Goal: Task Accomplishment & Management: Use online tool/utility

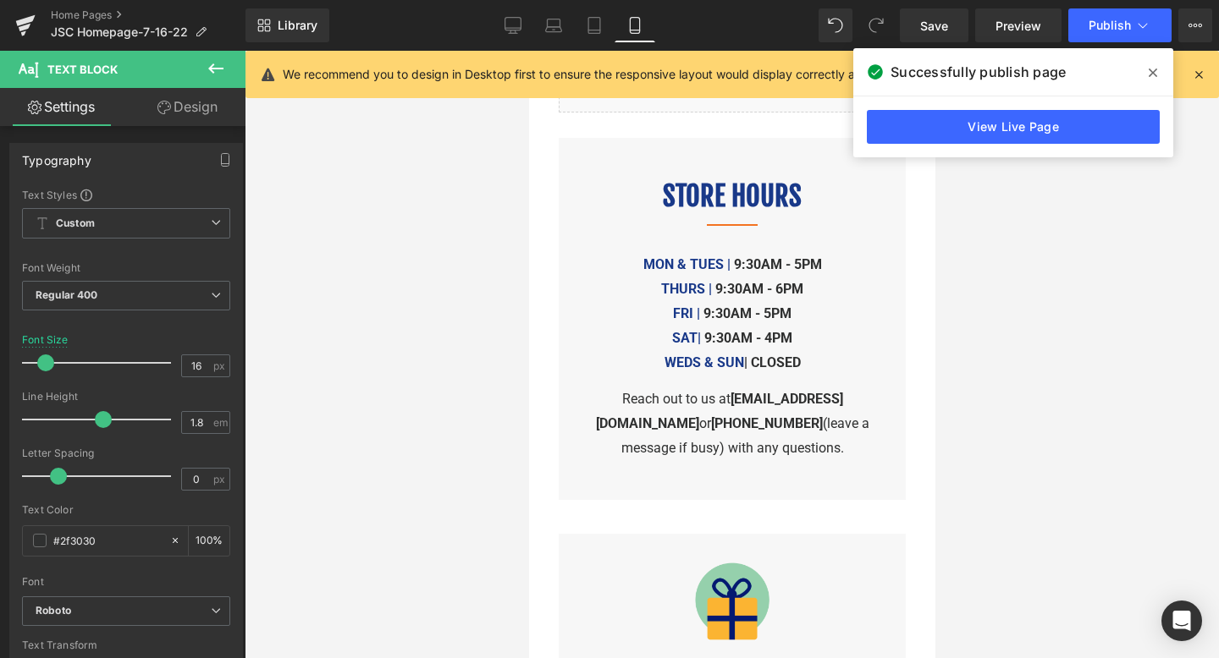
click at [1151, 68] on icon at bounding box center [1152, 73] width 8 height 14
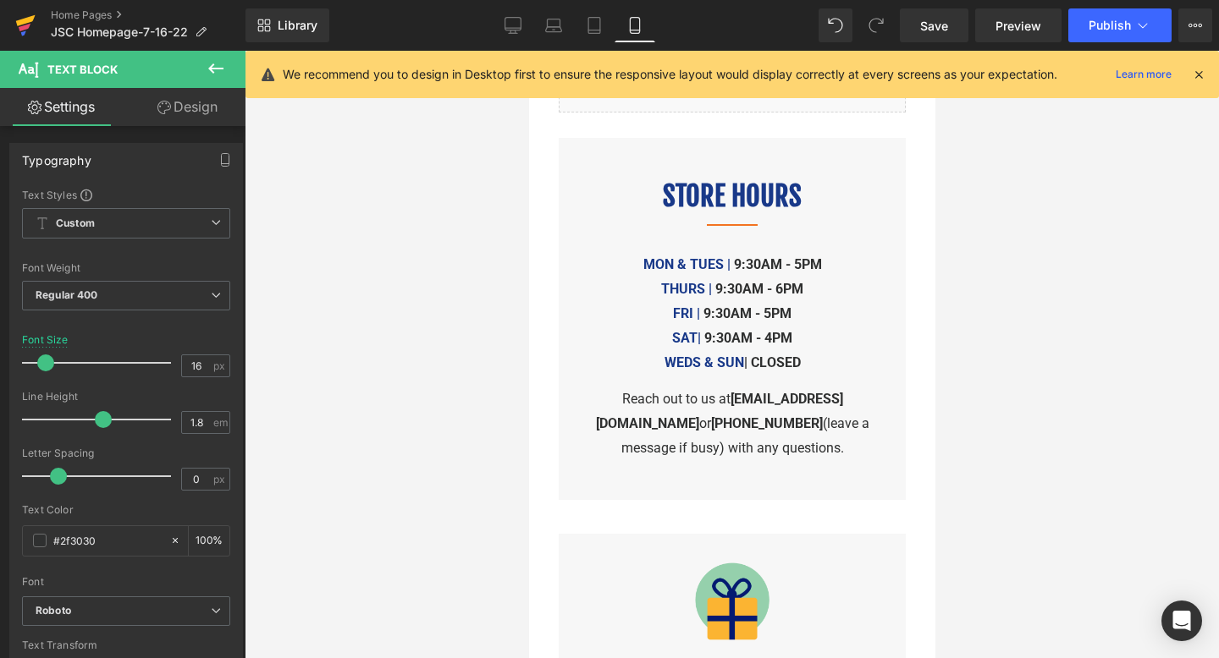
click at [24, 19] on icon at bounding box center [25, 20] width 19 height 11
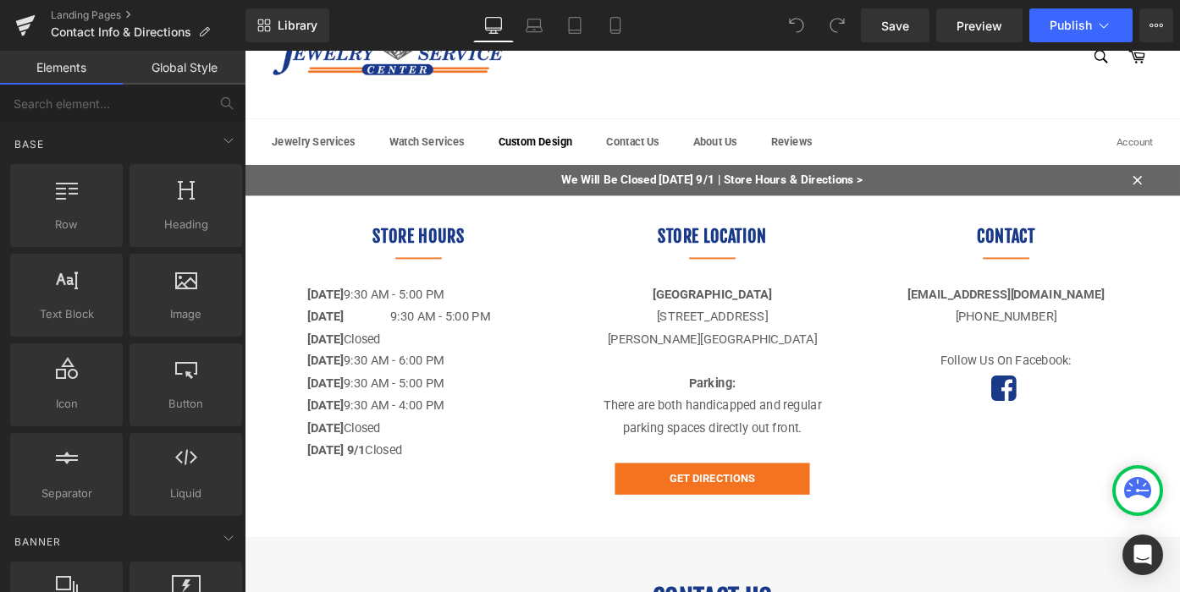
scroll to position [64, 0]
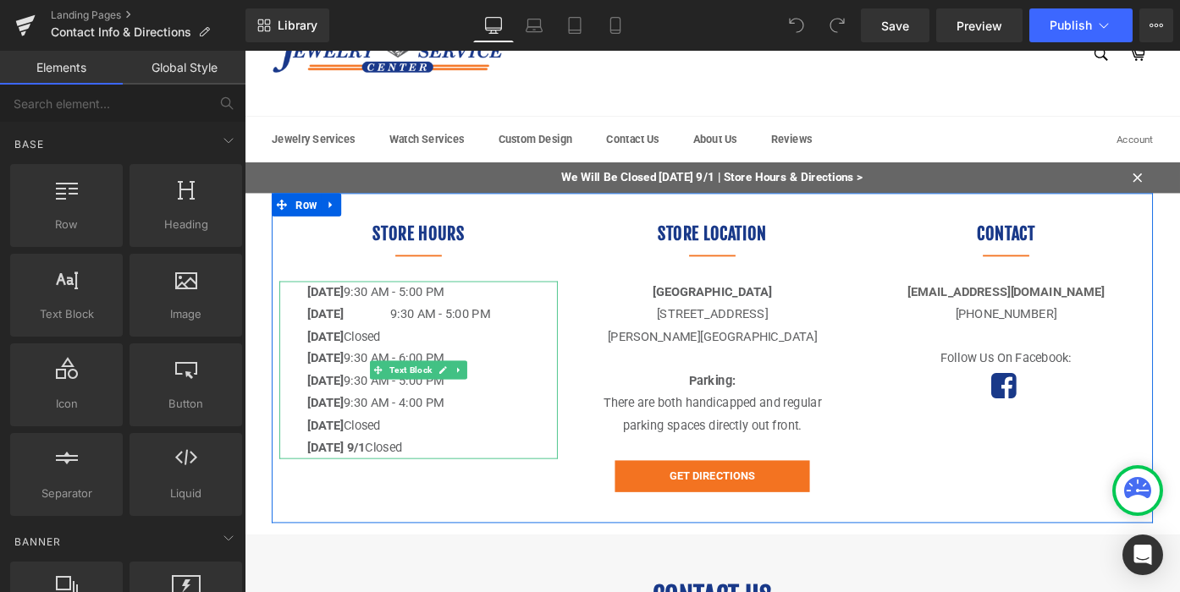
click at [462, 475] on p "Labor Day 9/1 Closed" at bounding box center [435, 486] width 244 height 25
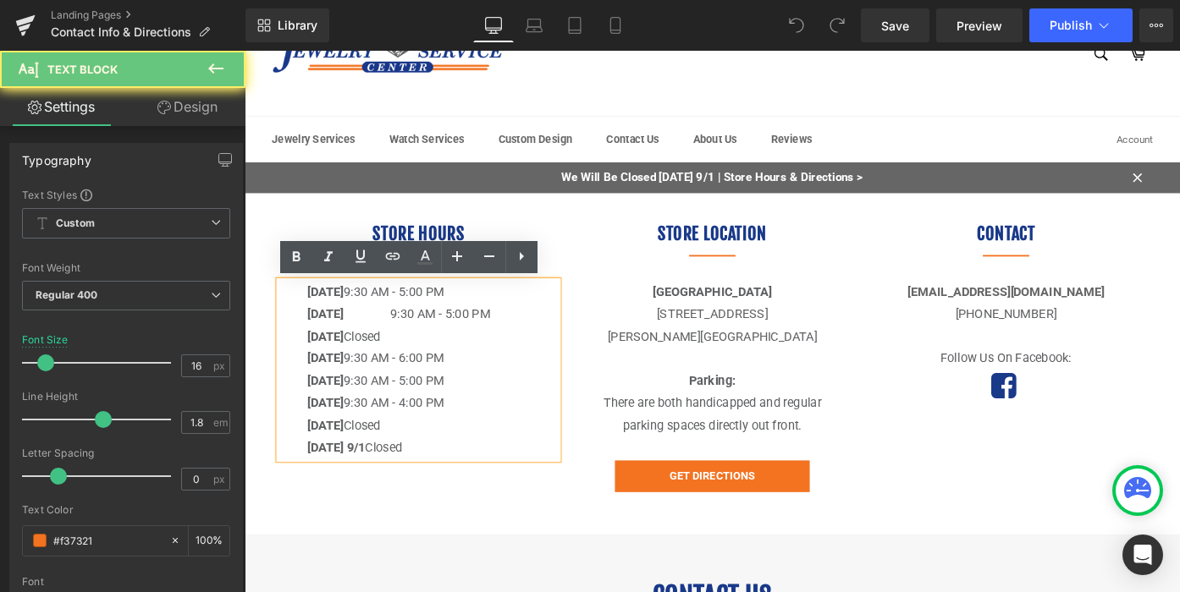
drag, startPoint x: 471, startPoint y: 483, endPoint x: 212, endPoint y: 483, distance: 259.8
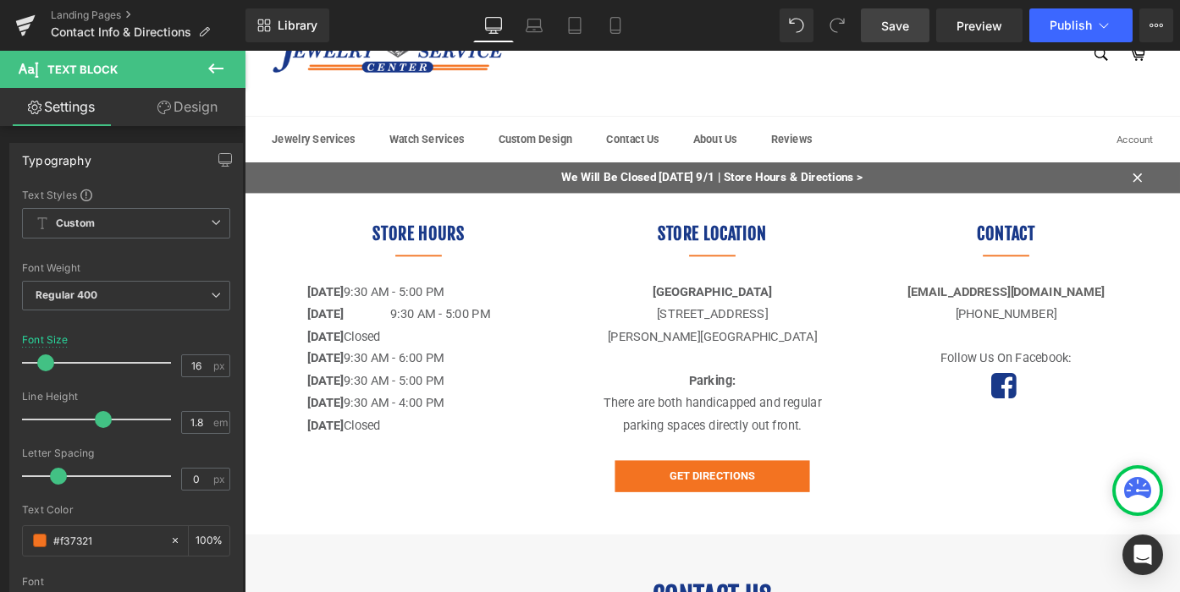
click at [906, 23] on span "Save" at bounding box center [895, 26] width 28 height 18
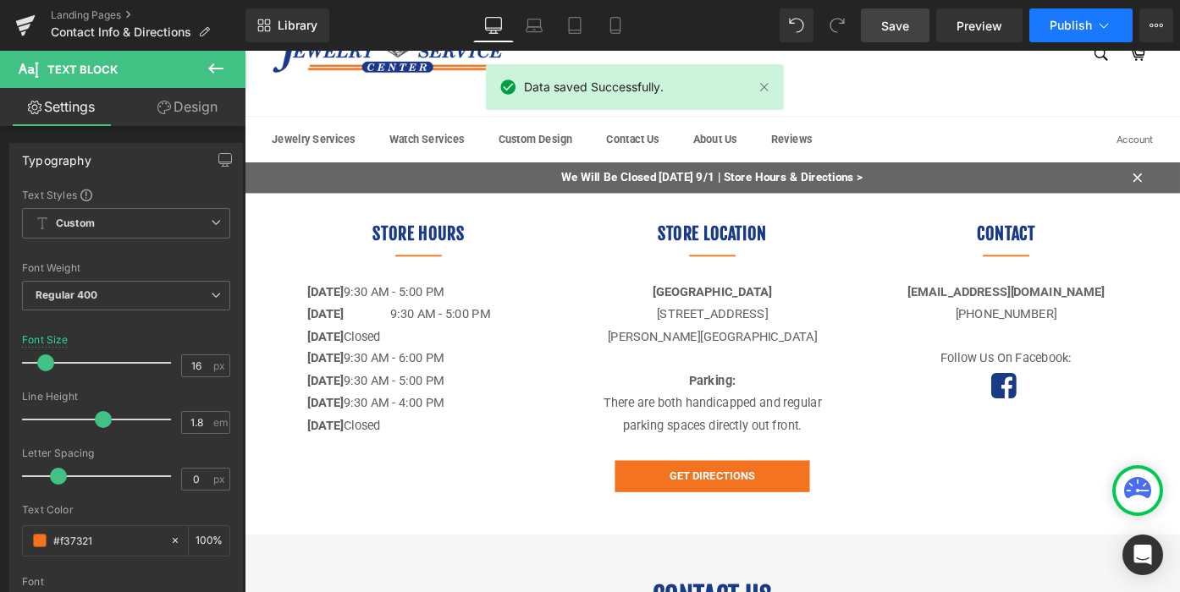
click at [1076, 9] on button "Publish" at bounding box center [1080, 25] width 103 height 34
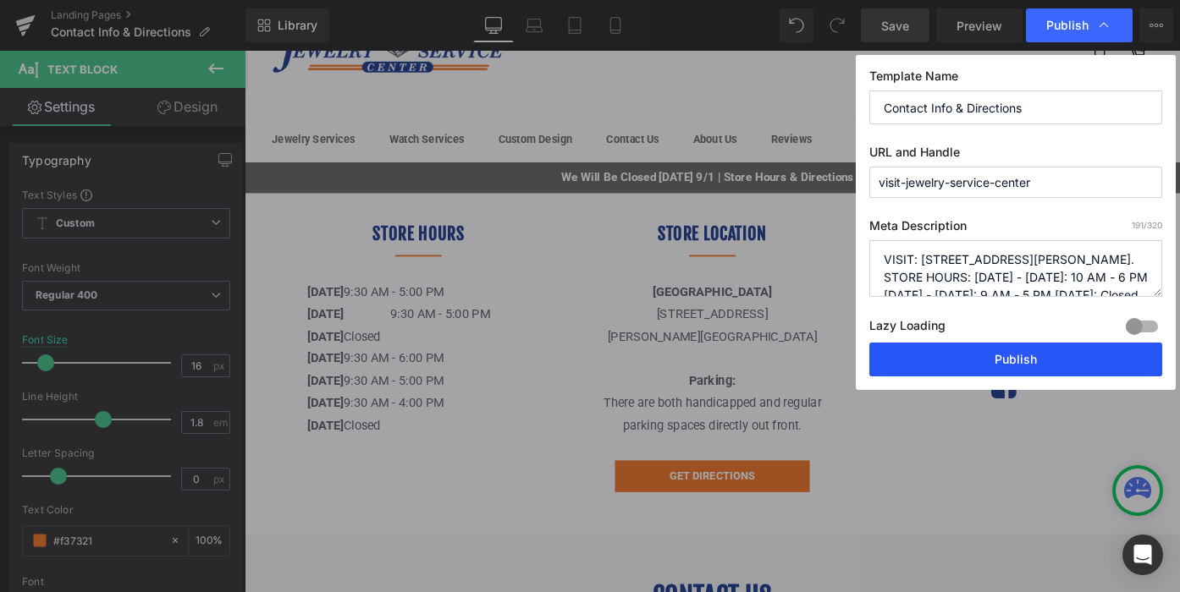
click at [1006, 362] on button "Publish" at bounding box center [1015, 360] width 293 height 34
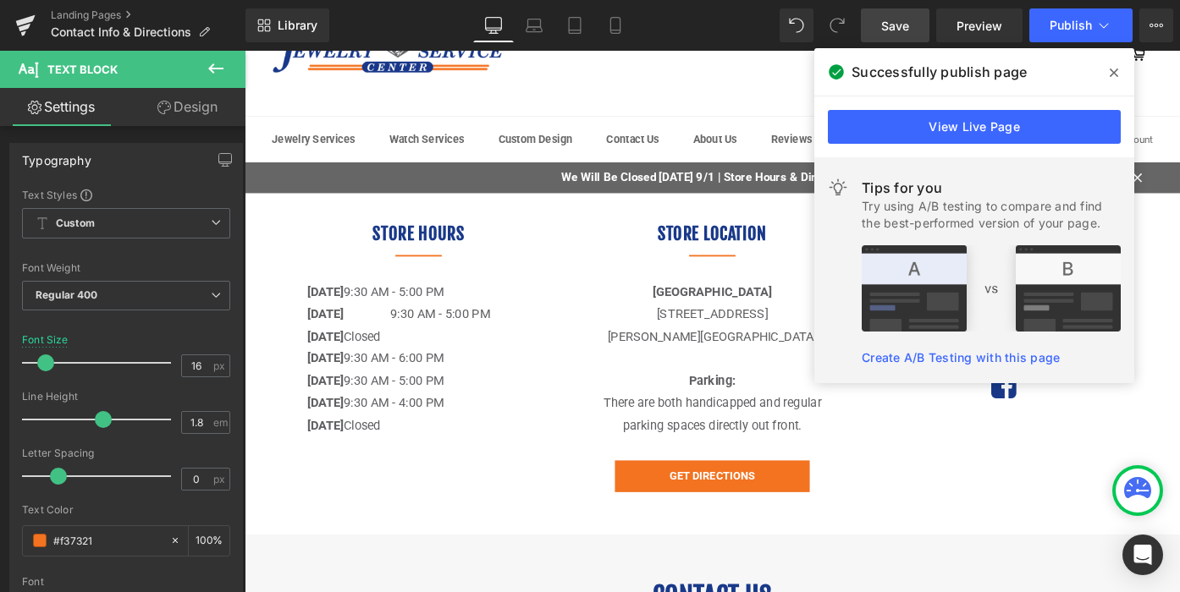
click at [1113, 73] on icon at bounding box center [1113, 73] width 8 height 8
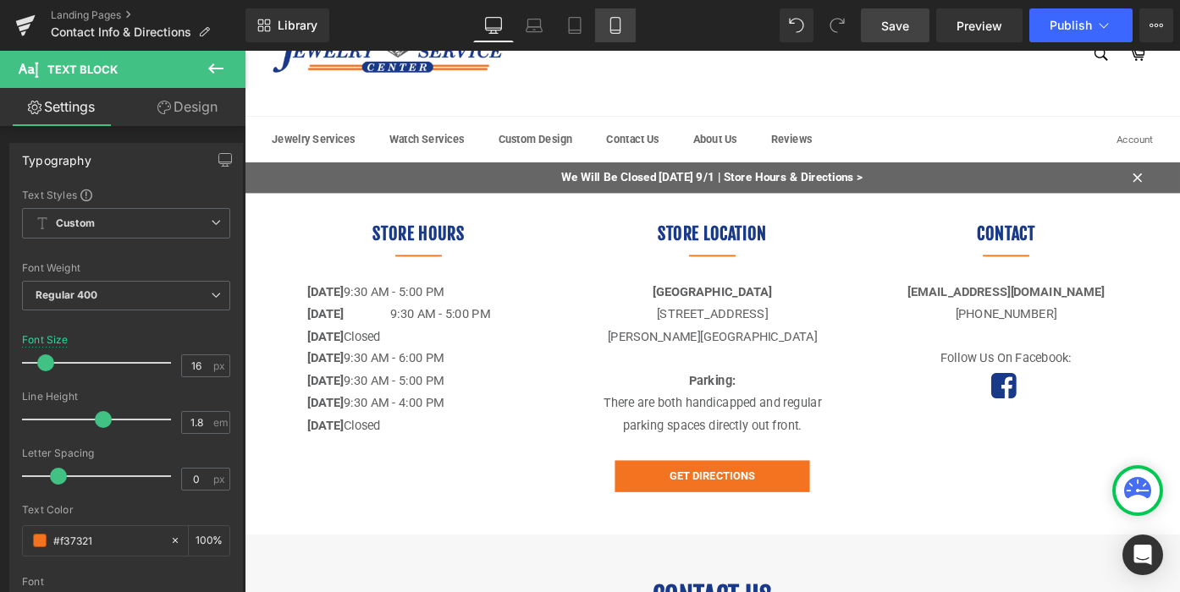
click at [615, 21] on icon at bounding box center [615, 25] width 17 height 17
type input "18"
type input "100"
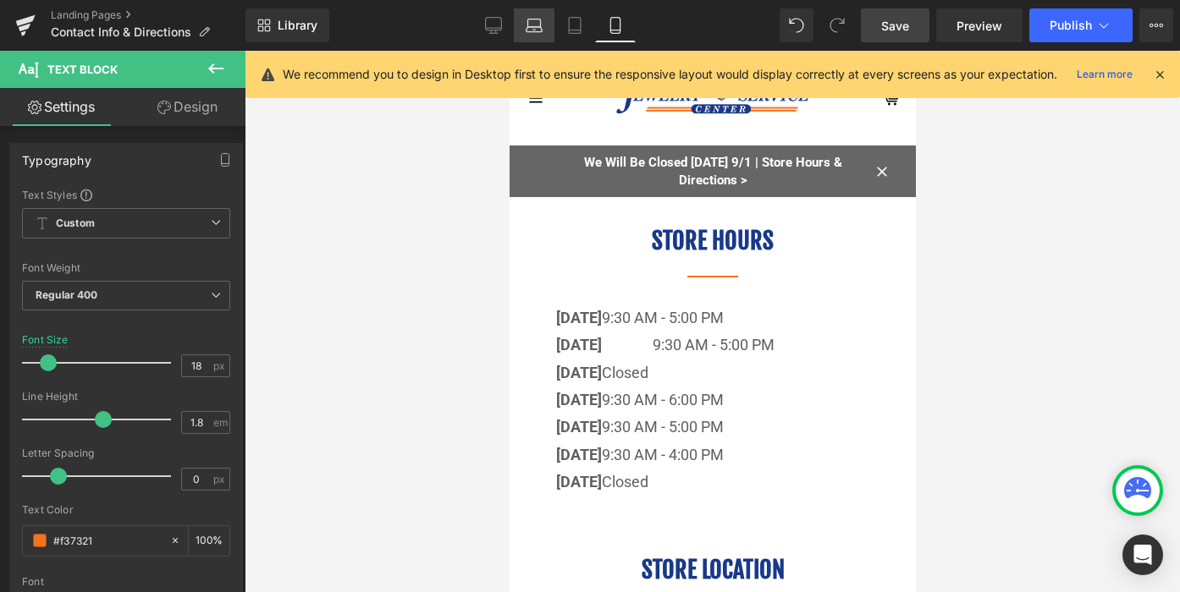
click at [531, 23] on icon at bounding box center [534, 25] width 17 height 17
type input "16"
type input "100"
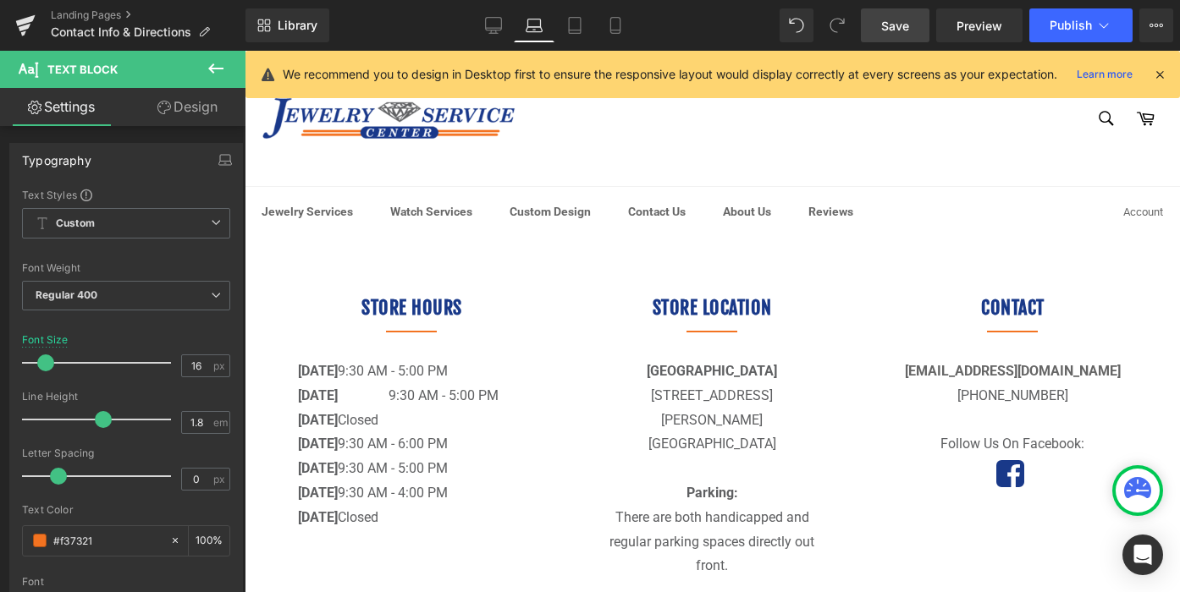
scroll to position [55, 0]
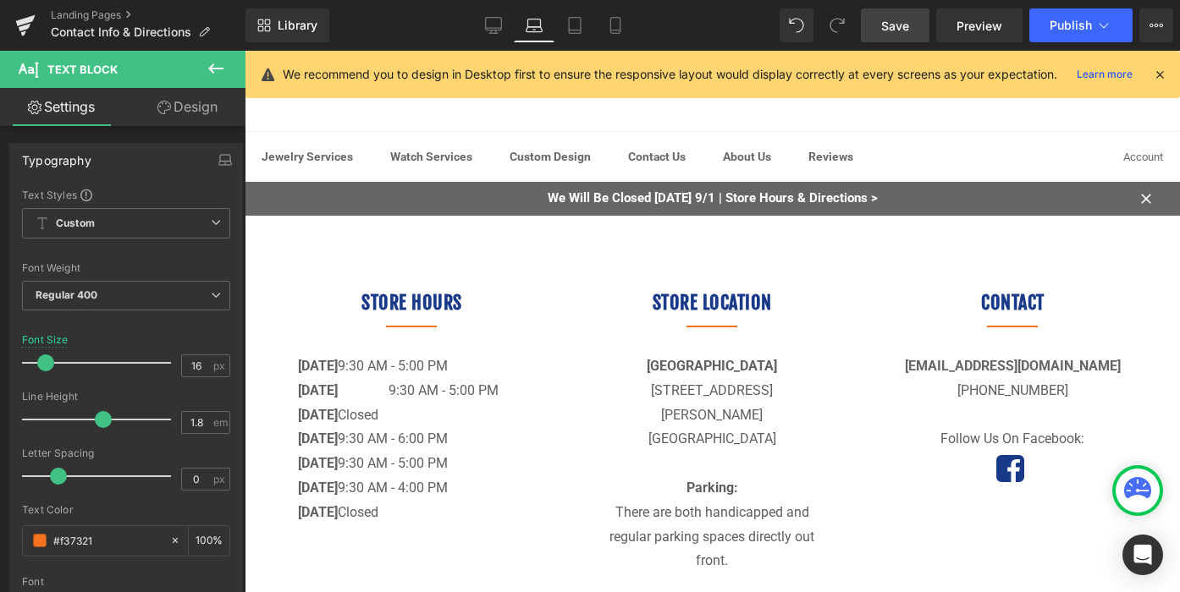
click at [907, 17] on span "Save" at bounding box center [895, 26] width 28 height 18
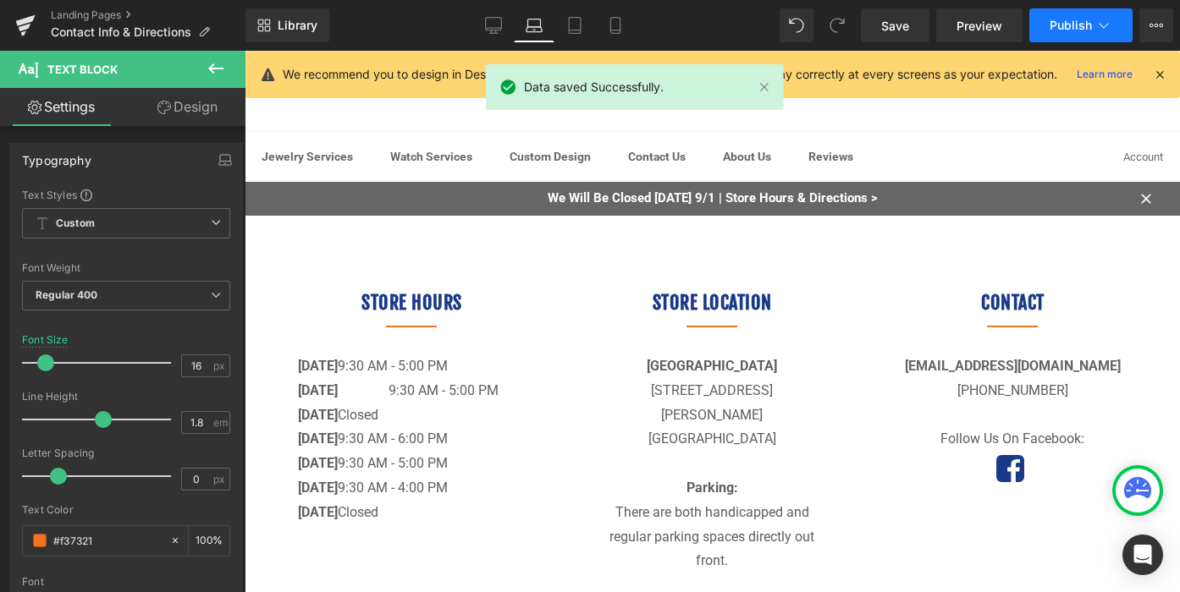
click at [1077, 25] on span "Publish" at bounding box center [1070, 26] width 42 height 14
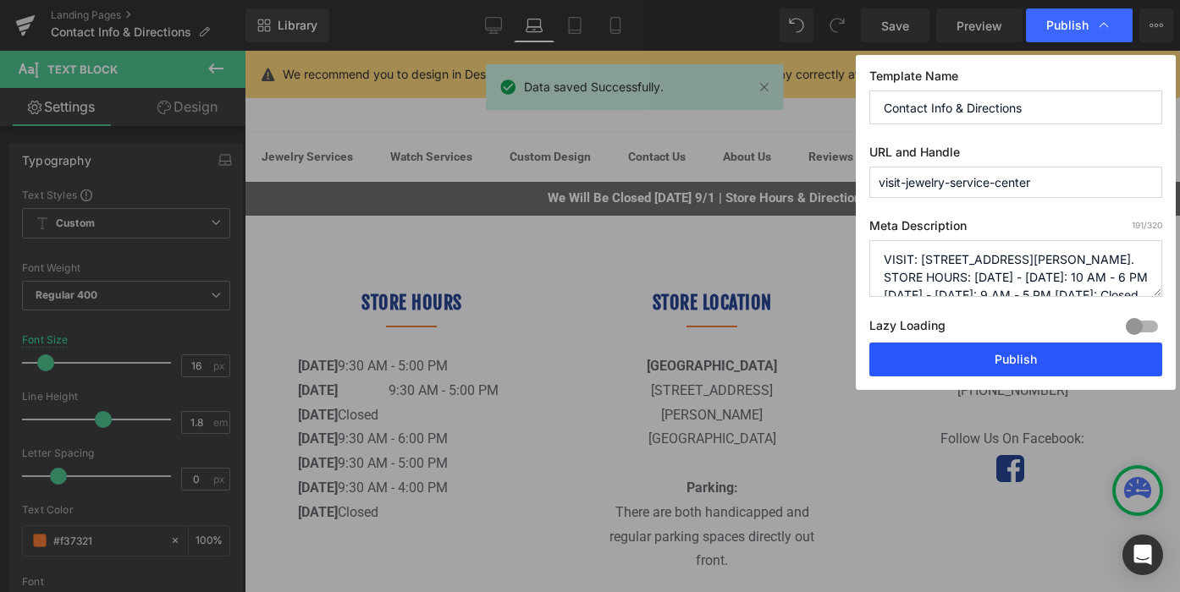
click at [1018, 360] on button "Publish" at bounding box center [1015, 360] width 293 height 34
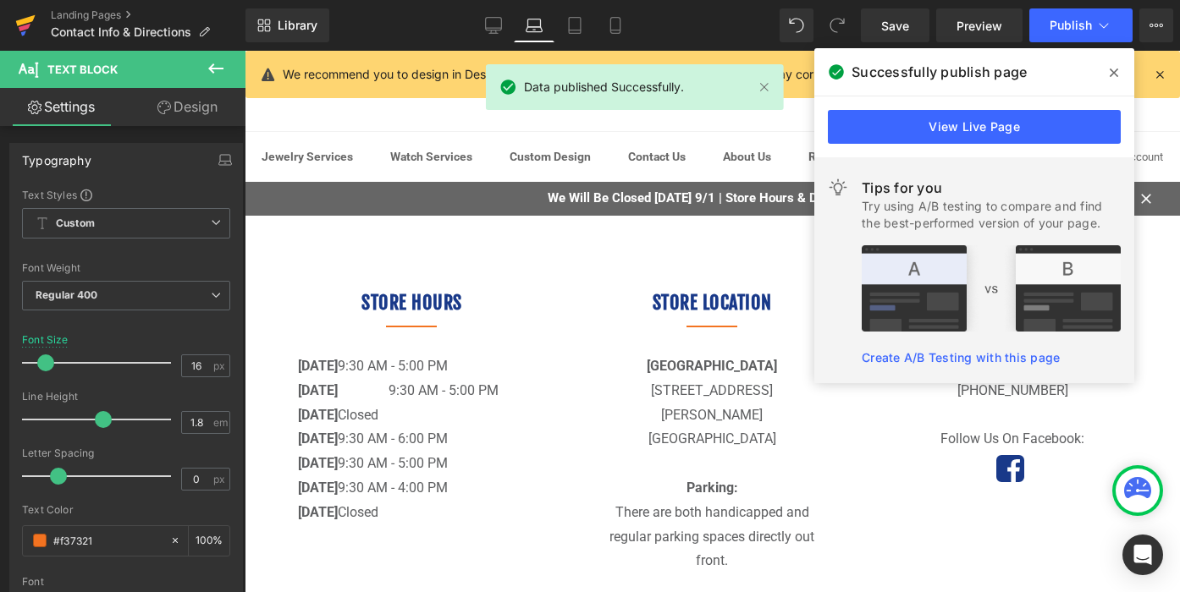
click at [24, 24] on icon at bounding box center [25, 20] width 19 height 11
